Goal: Transaction & Acquisition: Obtain resource

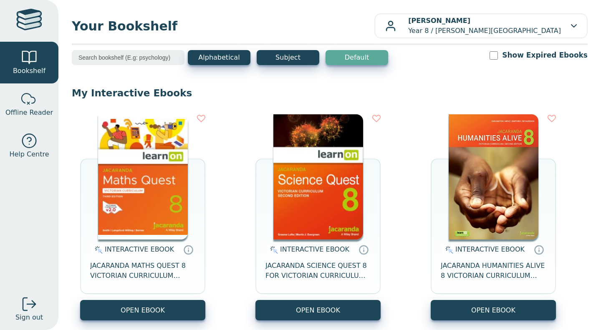
click at [108, 301] on button "OPEN EBOOK" at bounding box center [142, 310] width 125 height 20
click at [151, 311] on button "OPEN EBOOK" at bounding box center [142, 310] width 125 height 20
